Goal: Task Accomplishment & Management: Use online tool/utility

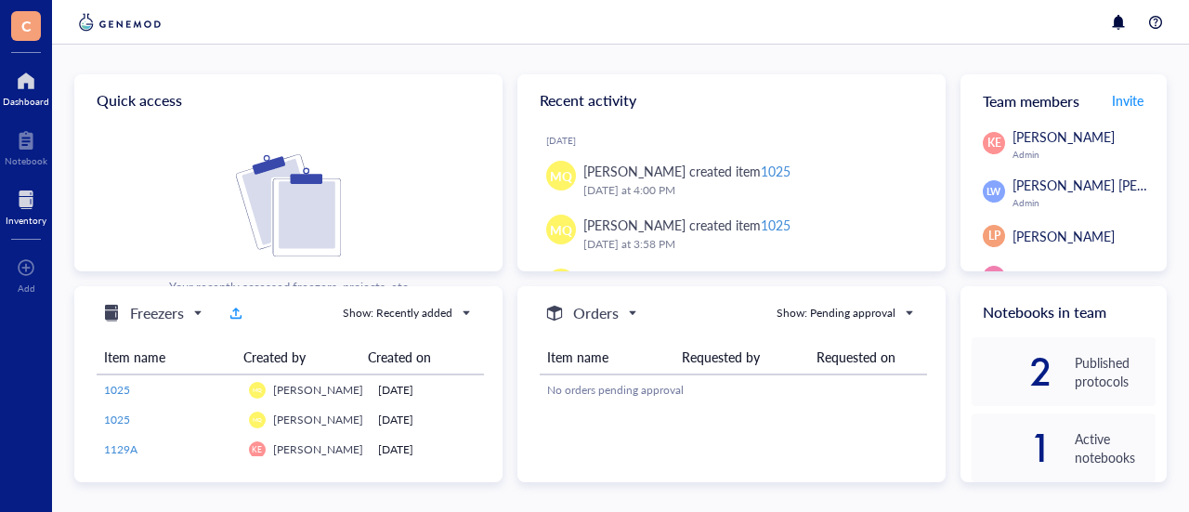
click at [17, 196] on div at bounding box center [26, 200] width 41 height 30
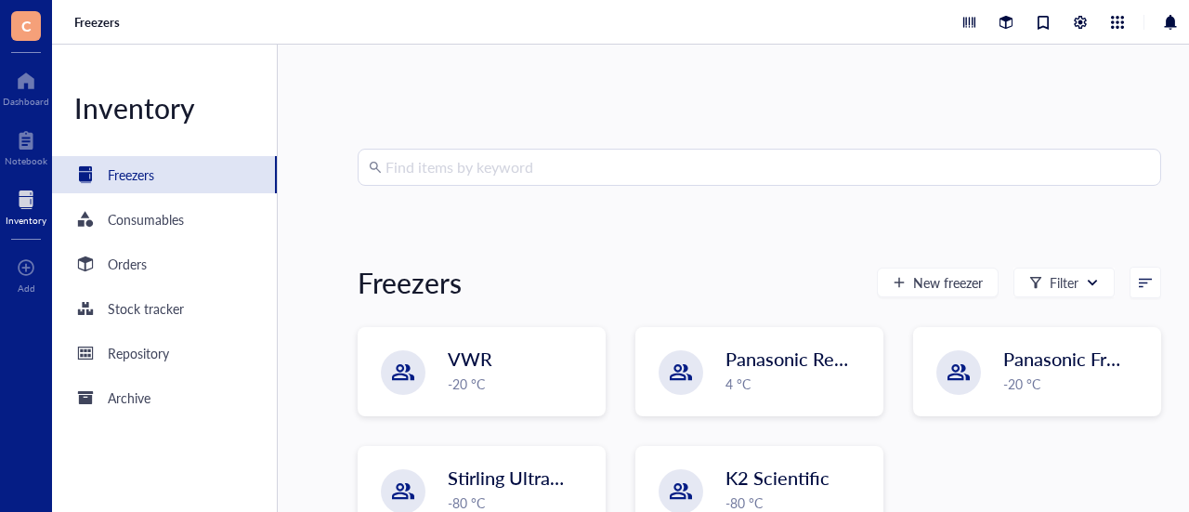
scroll to position [52, 0]
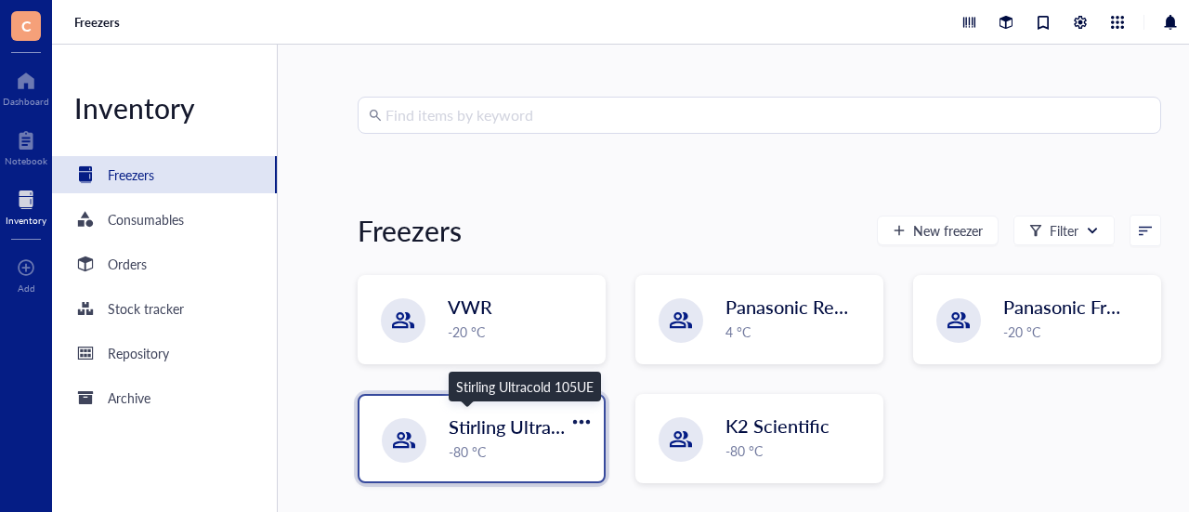
click at [505, 421] on span "Stirling Ultracold 105UE" at bounding box center [549, 426] width 200 height 26
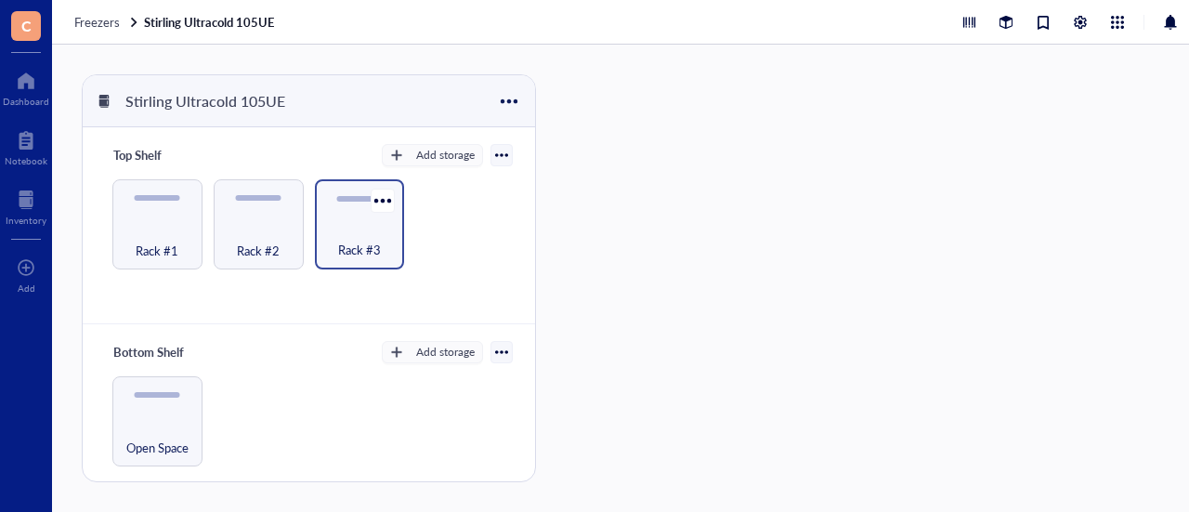
click at [370, 240] on span "Rack #3" at bounding box center [359, 250] width 43 height 20
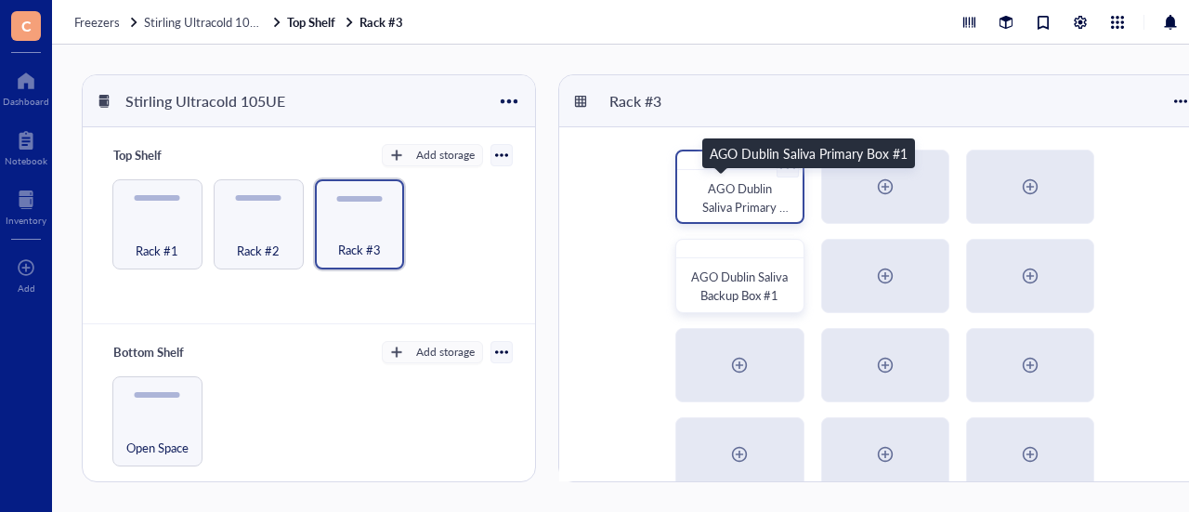
click at [708, 189] on span "AGO Dublin Saliva Primary Box #1" at bounding box center [745, 206] width 86 height 55
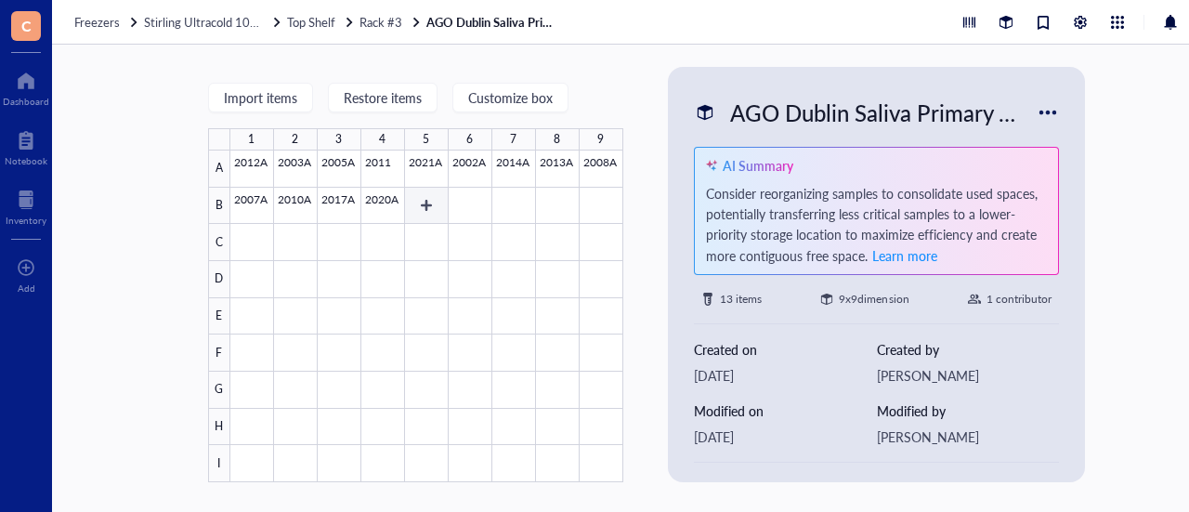
click at [417, 206] on div at bounding box center [426, 317] width 393 height 332
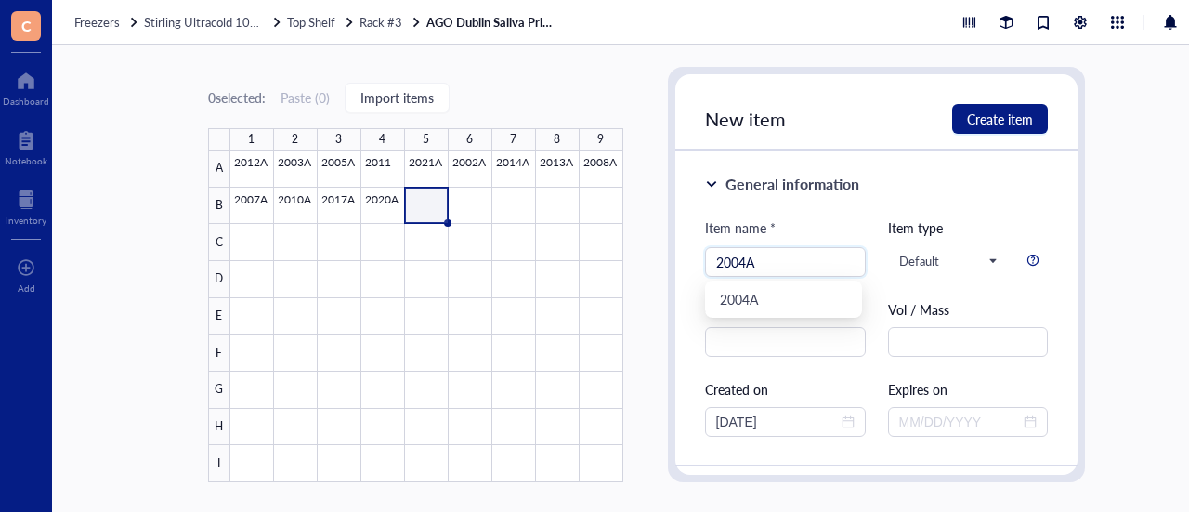
type input "2004A"
click at [1004, 185] on div "General information" at bounding box center [877, 184] width 344 height 22
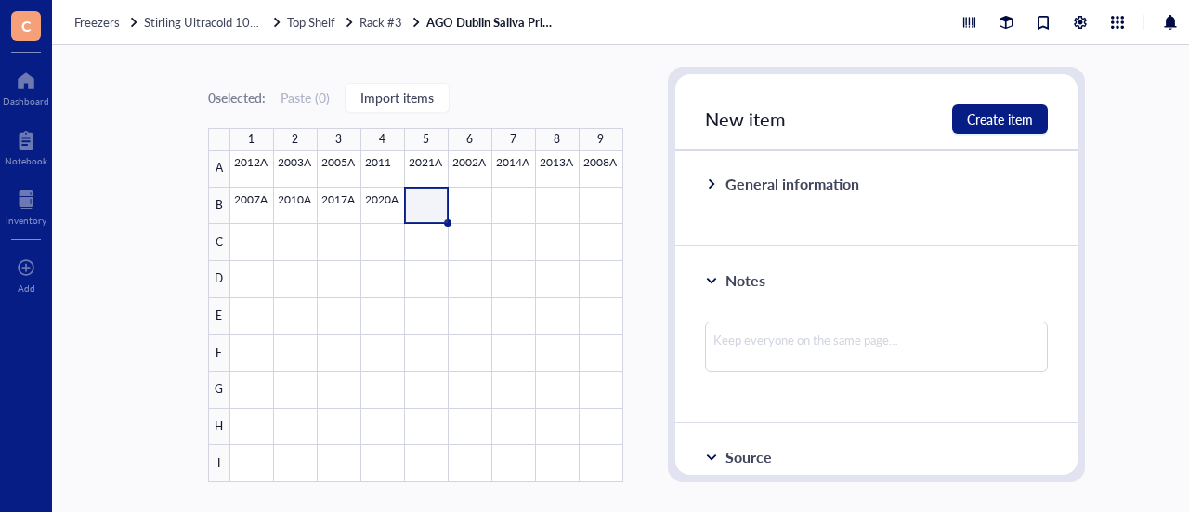
click at [708, 185] on div at bounding box center [711, 183] width 13 height 13
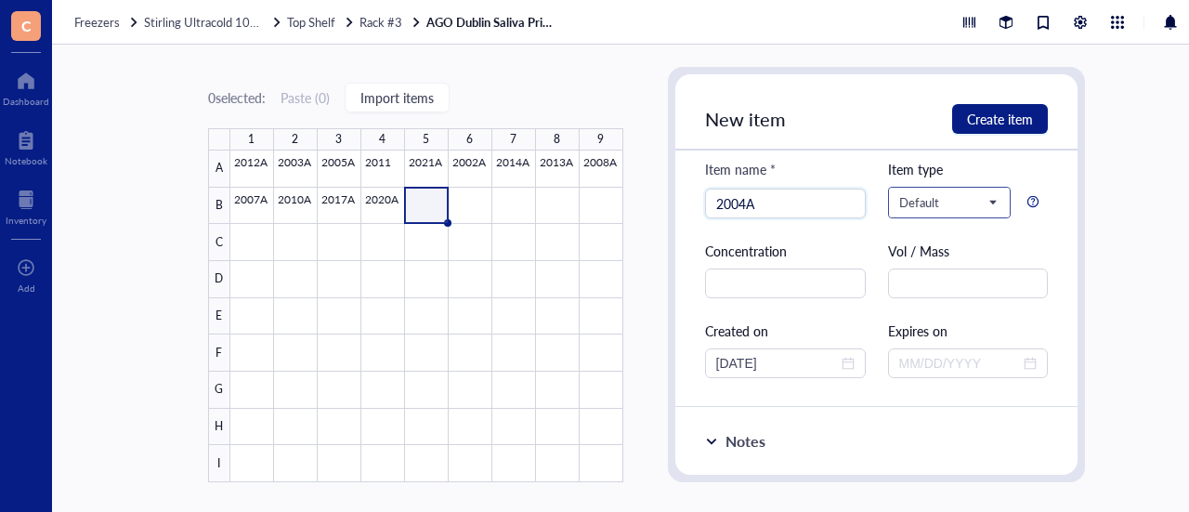
scroll to position [58, 0]
click at [805, 290] on input "text" at bounding box center [785, 284] width 161 height 30
click at [914, 284] on input "text" at bounding box center [968, 284] width 161 height 30
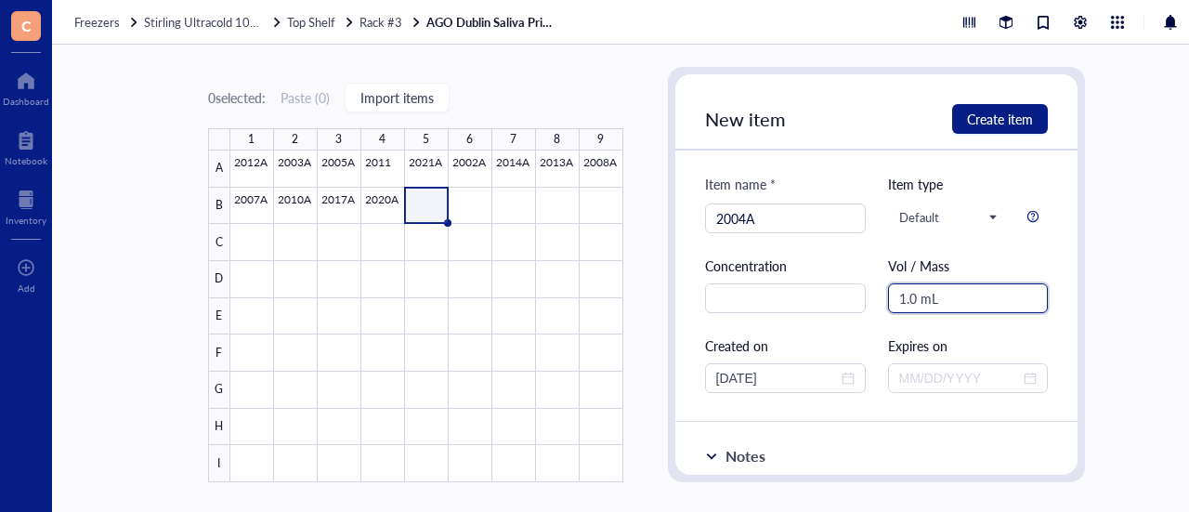
scroll to position [29, 0]
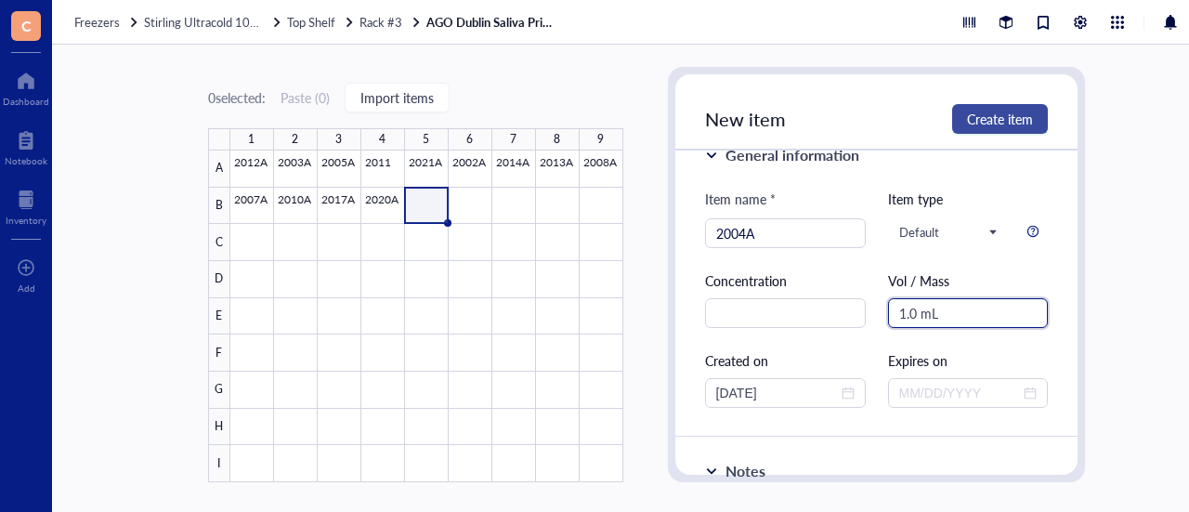
type input "1.0 mL"
click at [998, 122] on span "Create item" at bounding box center [1000, 118] width 66 height 15
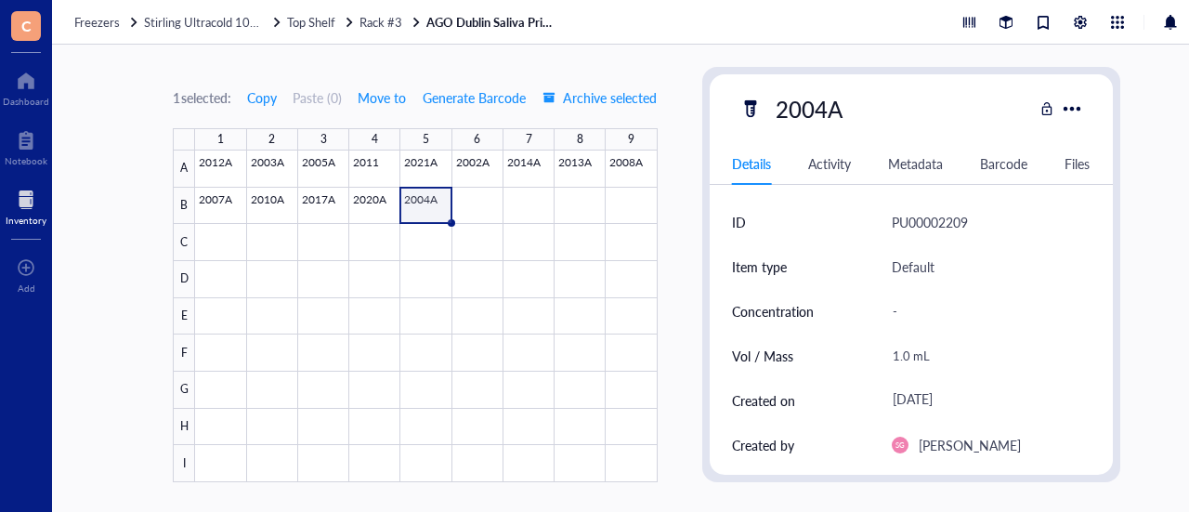
click at [25, 211] on div at bounding box center [26, 200] width 41 height 30
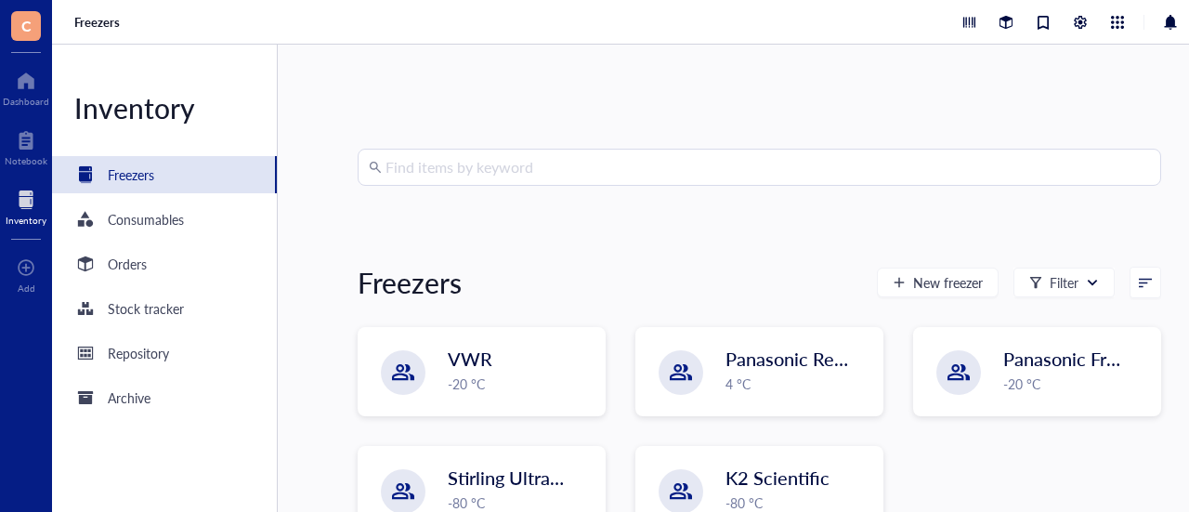
scroll to position [52, 0]
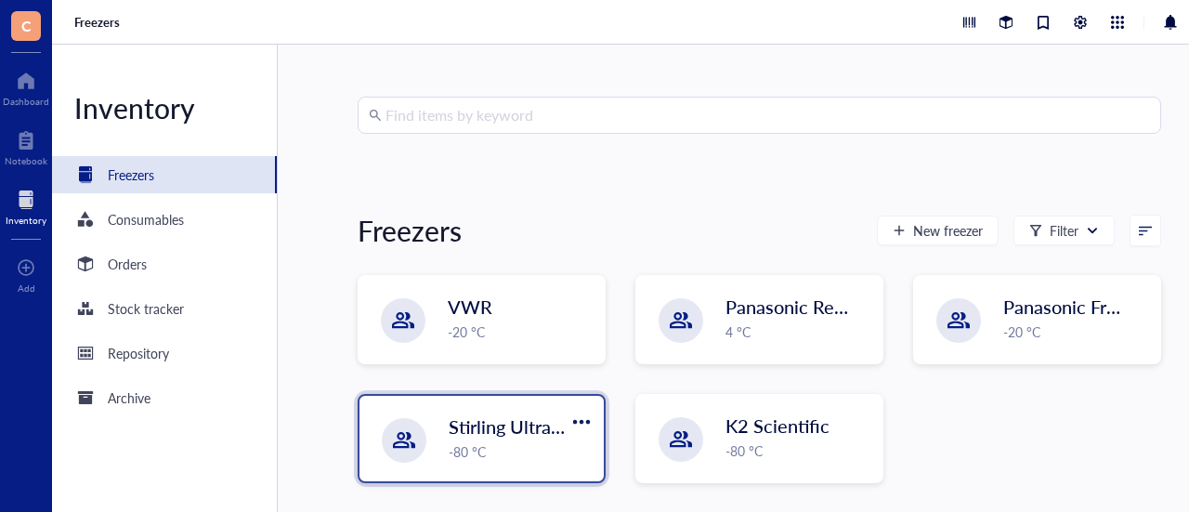
click at [481, 439] on div "Stirling Ultracold 105UE -80 °C" at bounding box center [521, 437] width 144 height 48
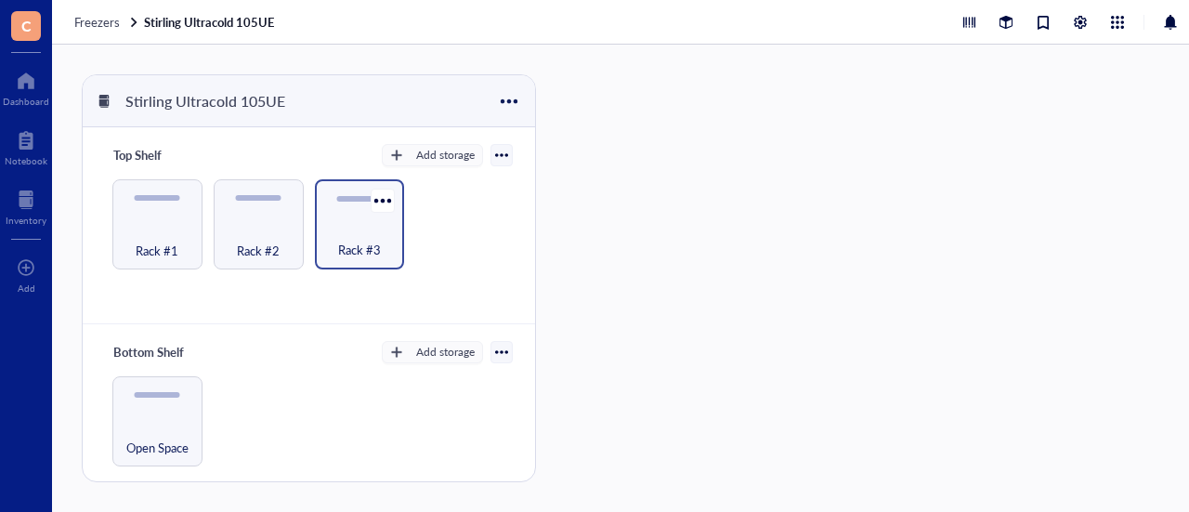
click at [376, 237] on div "Rack #3" at bounding box center [360, 239] width 72 height 41
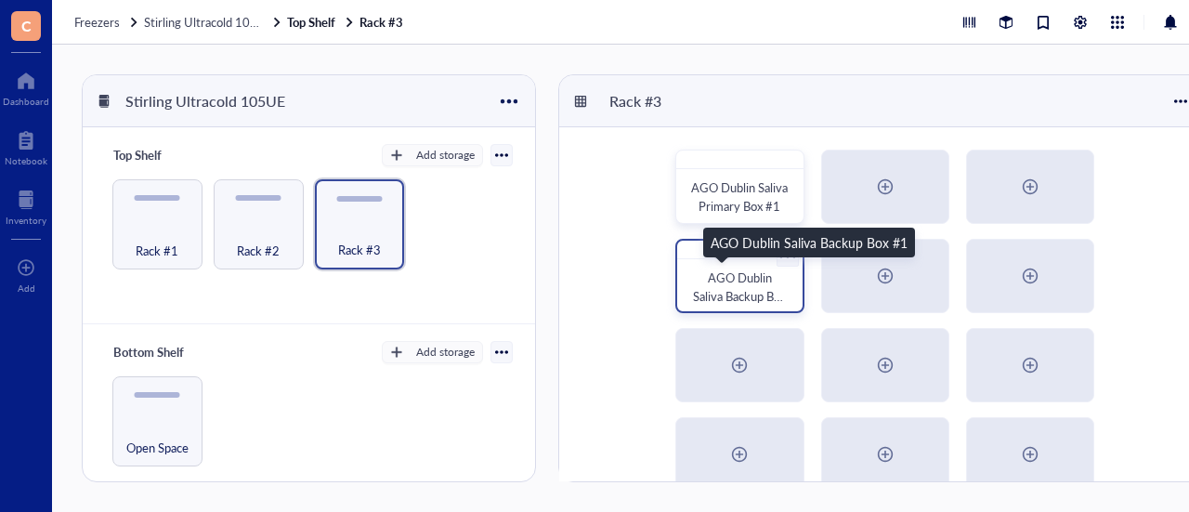
click at [737, 289] on span "AGO Dublin Saliva Backup Box #1" at bounding box center [741, 296] width 96 height 55
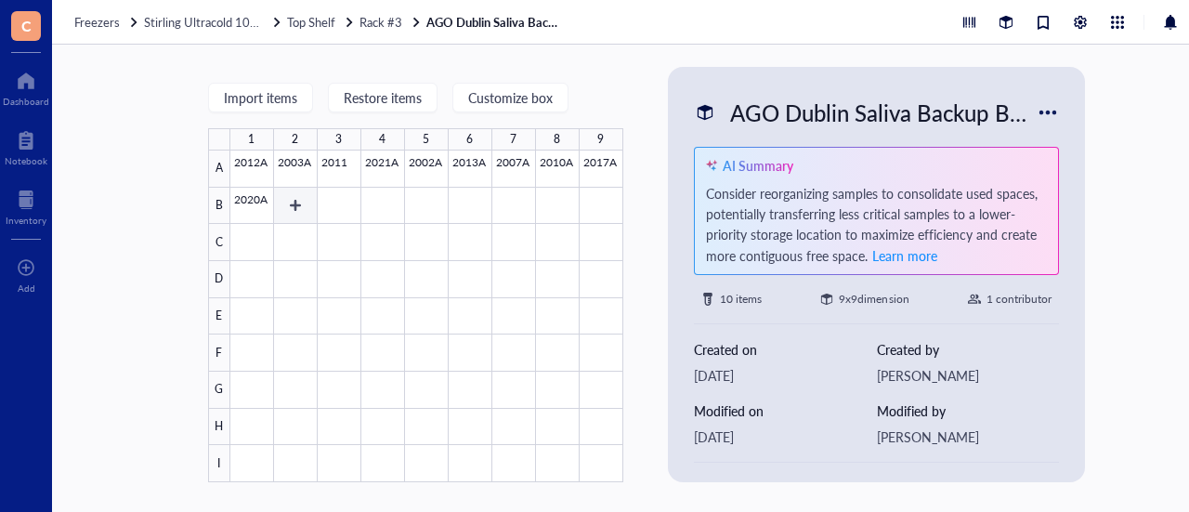
click at [301, 200] on div at bounding box center [426, 317] width 393 height 332
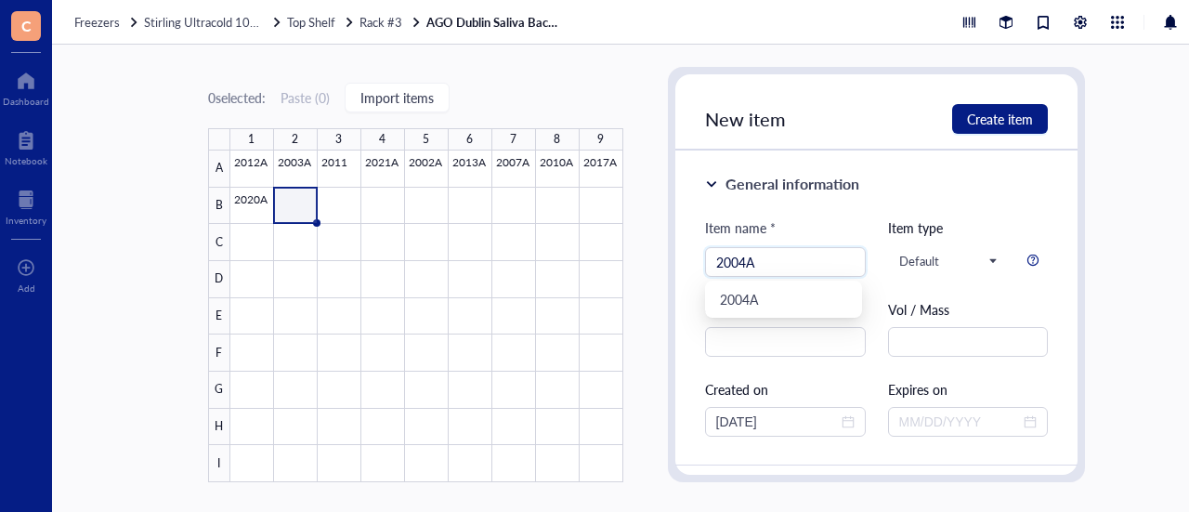
type input "2004A"
click at [836, 226] on div "Item name *" at bounding box center [785, 232] width 161 height 30
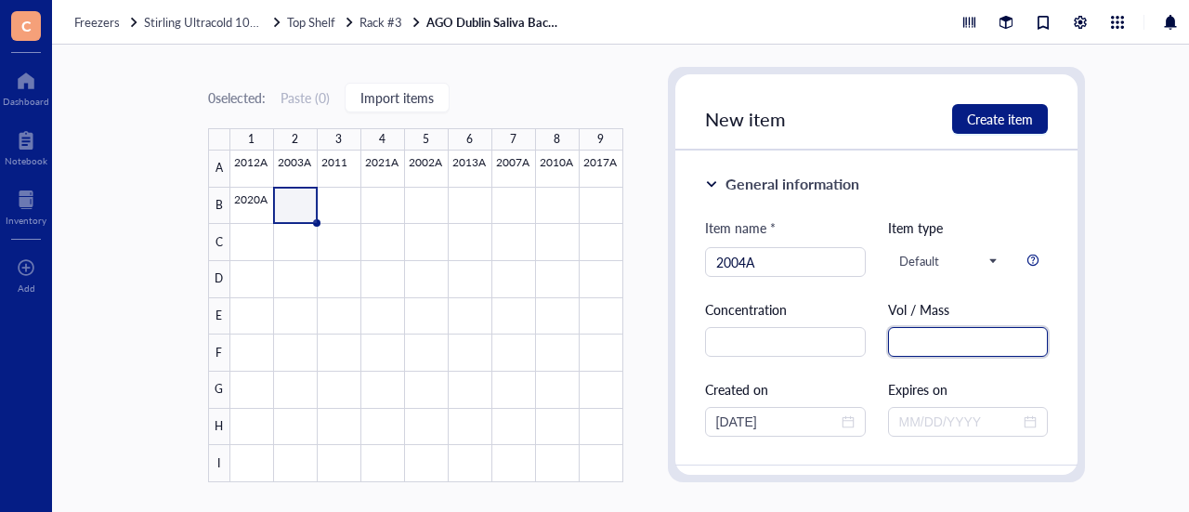
click at [903, 347] on input "text" at bounding box center [968, 342] width 161 height 30
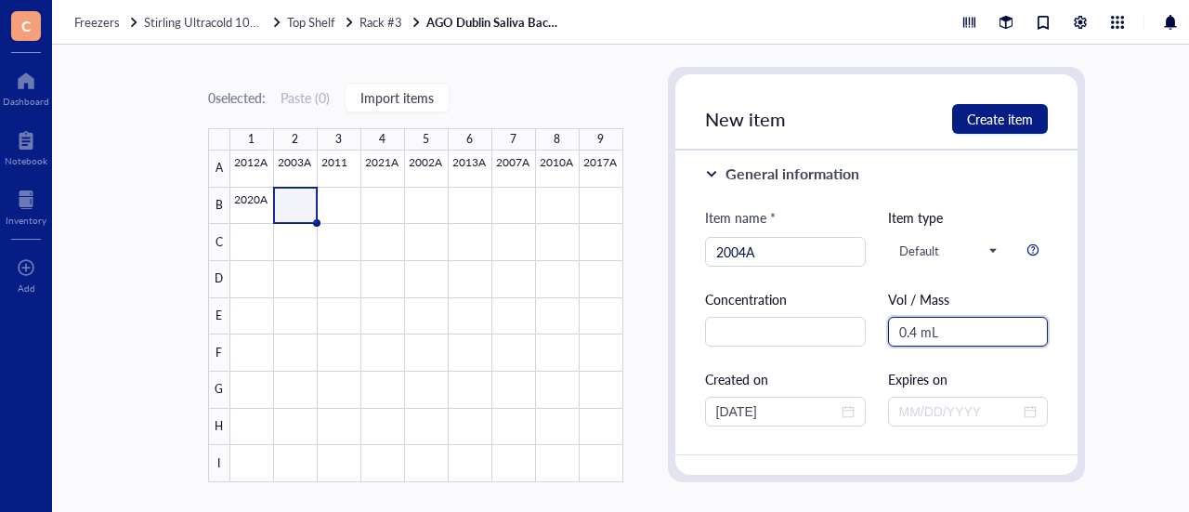
scroll to position [9, 0]
type input "0.4 mL"
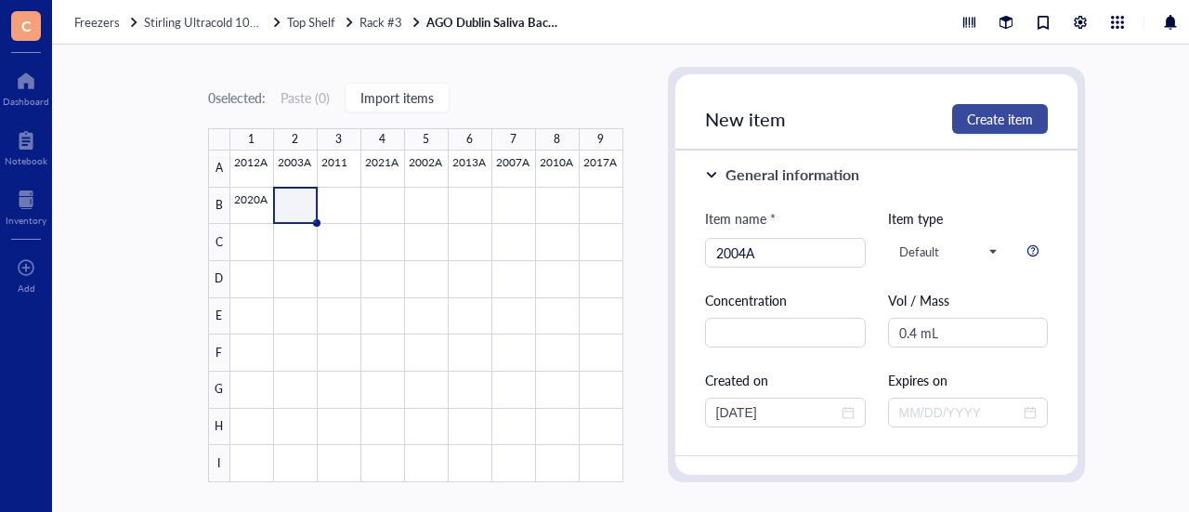
click at [996, 120] on span "Create item" at bounding box center [1000, 118] width 66 height 15
